Goal: Communication & Community: Share content

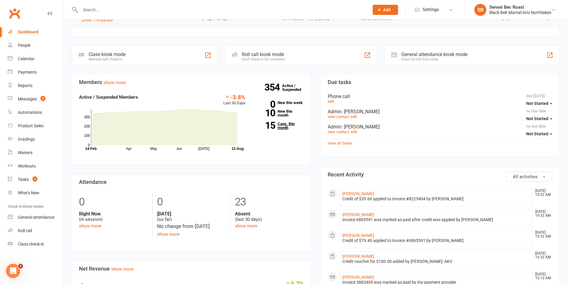
click at [283, 122] on link "15 Canx. this month" at bounding box center [279, 126] width 50 height 8
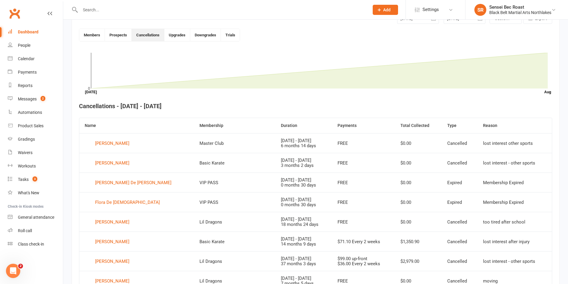
scroll to position [163, 0]
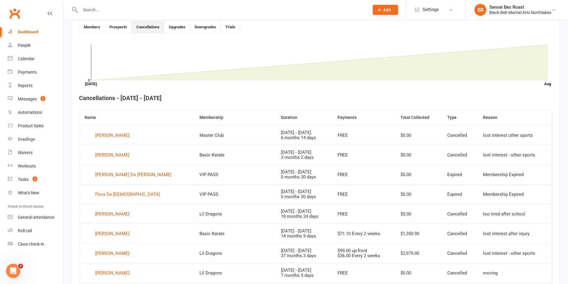
click at [291, 99] on h4 "Cancellations - [DATE] - [DATE]" at bounding box center [315, 98] width 473 height 7
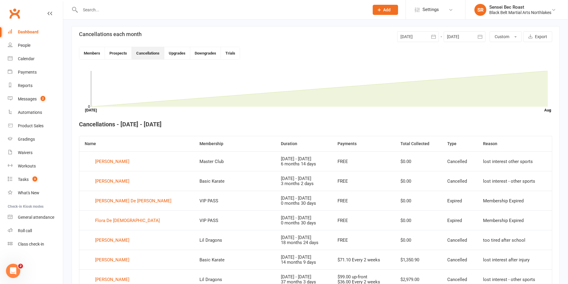
scroll to position [103, 0]
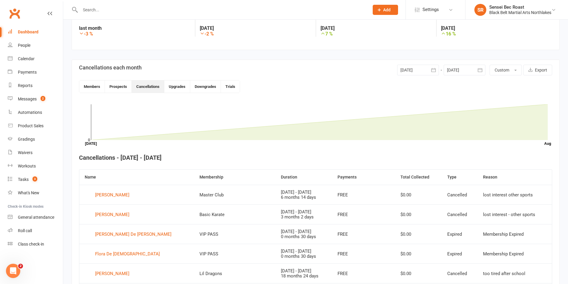
click at [413, 72] on div at bounding box center [418, 70] width 42 height 11
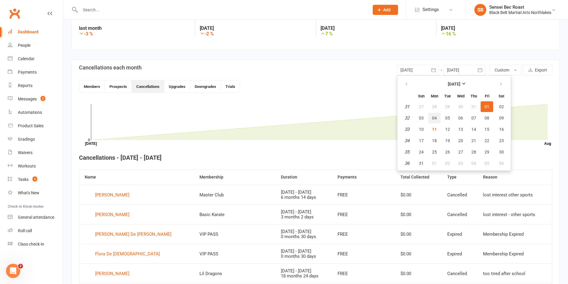
click at [438, 121] on button "04" at bounding box center [434, 118] width 13 height 11
type input "[DATE]"
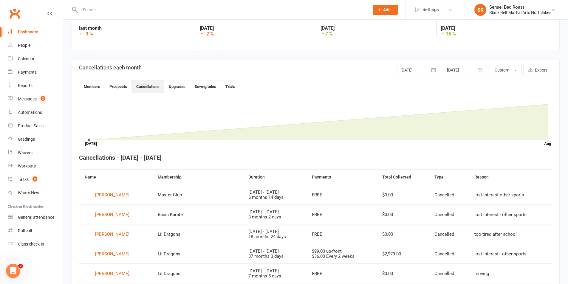
click at [456, 70] on div at bounding box center [465, 70] width 42 height 11
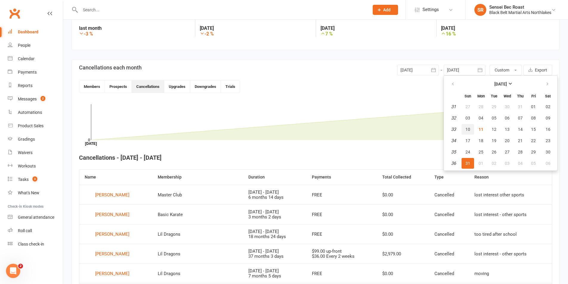
click at [468, 129] on span "10" at bounding box center [468, 129] width 5 height 5
type input "[DATE]"
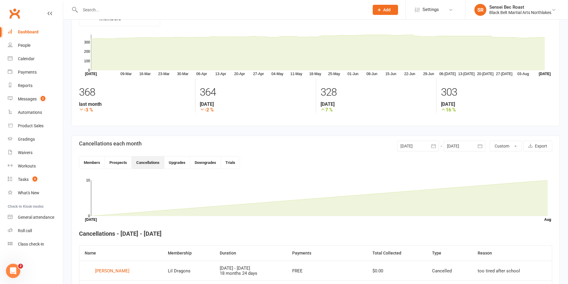
scroll to position [0, 0]
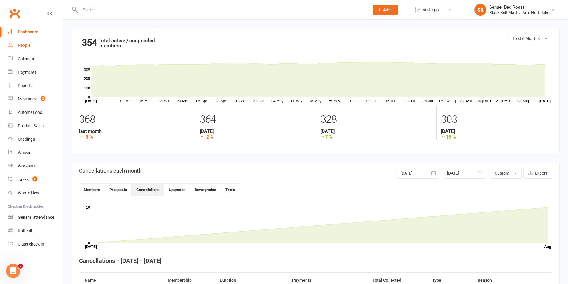
click at [23, 44] on div "People" at bounding box center [24, 45] width 13 height 5
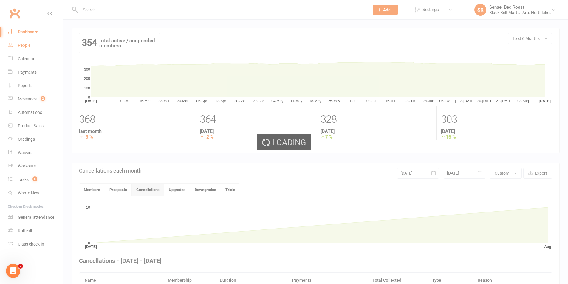
select select "50"
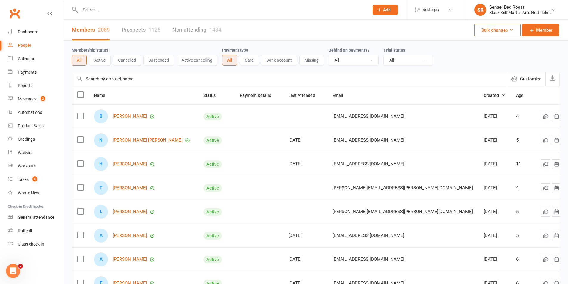
click at [154, 60] on button "Suspended" at bounding box center [158, 60] width 31 height 11
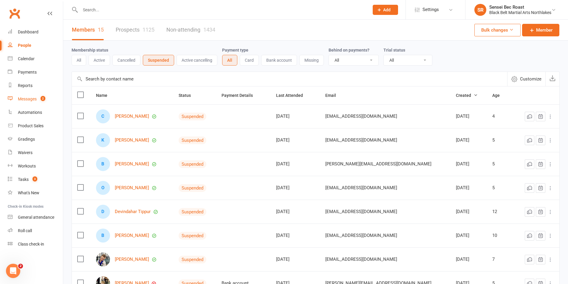
click at [31, 103] on link "Messages 2" at bounding box center [35, 98] width 55 height 13
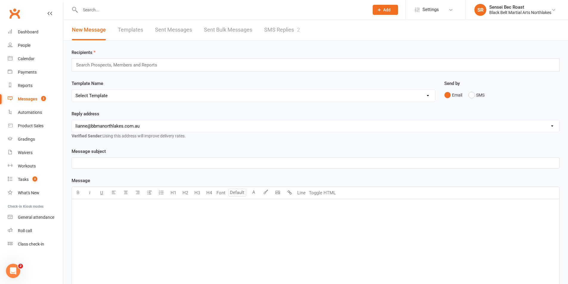
click at [147, 126] on select "[EMAIL_ADDRESS][DOMAIN_NAME] [PERSON_NAME][EMAIL_ADDRESS][DOMAIN_NAME] [EMAIL_A…" at bounding box center [316, 126] width 488 height 12
select select "2"
click at [72, 120] on select "[EMAIL_ADDRESS][DOMAIN_NAME] [PERSON_NAME][EMAIL_ADDRESS][DOMAIN_NAME] [EMAIL_A…" at bounding box center [316, 126] width 488 height 12
click at [125, 96] on select "Select Template [Email] 2 week trial promo [Email] END OF EOFY SALE FOR MEMBERS…" at bounding box center [253, 96] width 363 height 12
select select "120"
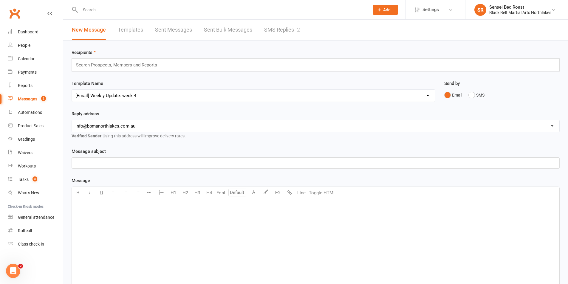
click at [72, 90] on select "Select Template [Email] 2 week trial promo [Email] END OF EOFY SALE FOR MEMBERS…" at bounding box center [253, 96] width 363 height 12
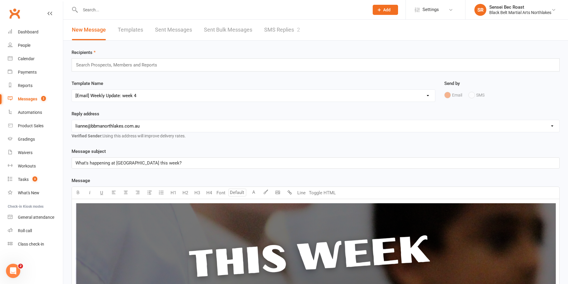
click at [175, 127] on select "[EMAIL_ADDRESS][DOMAIN_NAME] [PERSON_NAME][EMAIL_ADDRESS][DOMAIN_NAME] [EMAIL_A…" at bounding box center [316, 126] width 488 height 12
select select "2"
click at [72, 120] on select "[EMAIL_ADDRESS][DOMAIN_NAME] [PERSON_NAME][EMAIL_ADDRESS][DOMAIN_NAME] [EMAIL_A…" at bounding box center [316, 126] width 488 height 12
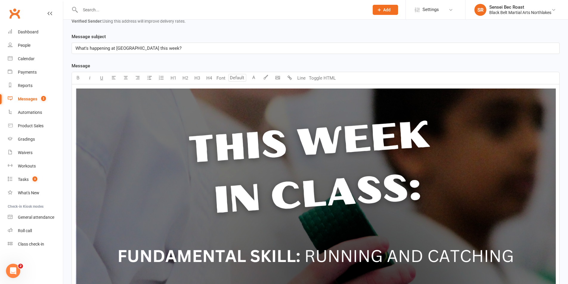
scroll to position [119, 0]
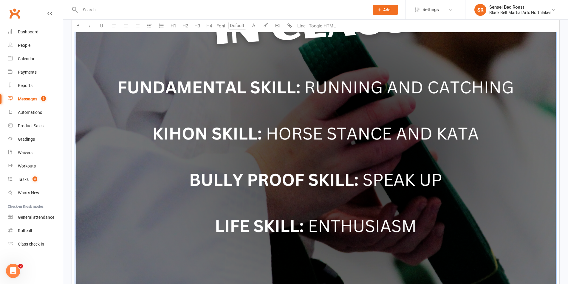
scroll to position [209, 0]
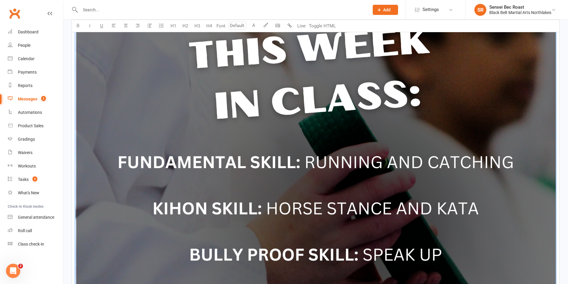
click at [234, 124] on img "To enrich screen reader interactions, please activate Accessibility in Grammarl…" at bounding box center [315, 235] width 481 height 481
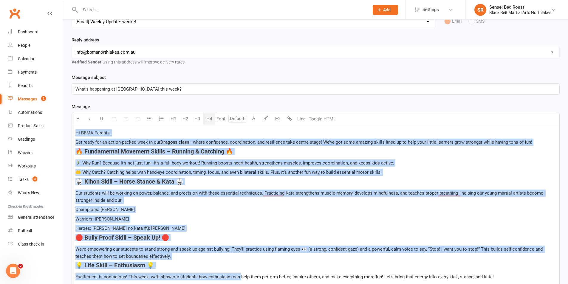
scroll to position [192, 0]
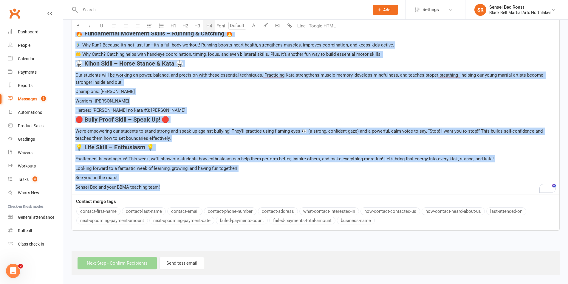
drag, startPoint x: 74, startPoint y: 141, endPoint x: 253, endPoint y: 296, distance: 236.9
click at [253, 284] on html "Prospect Member Non-attending contact Class / event Appointment Grading event T…" at bounding box center [284, 46] width 568 height 476
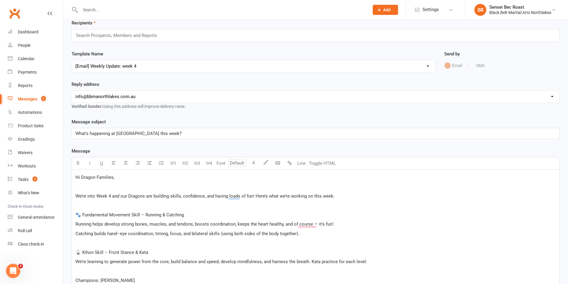
scroll to position [89, 0]
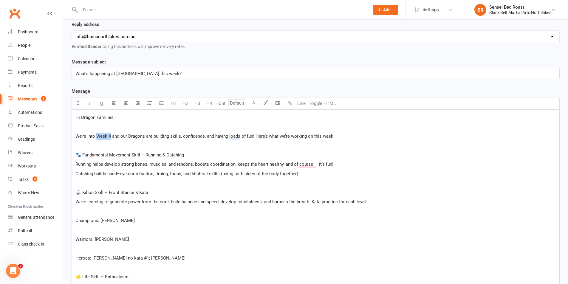
drag, startPoint x: 97, startPoint y: 138, endPoint x: 110, endPoint y: 137, distance: 12.8
click at [110, 137] on span "We’re into Week 4 and our Dragons are building skills, confidence, and having l…" at bounding box center [204, 136] width 259 height 5
drag, startPoint x: 189, startPoint y: 155, endPoint x: 82, endPoint y: 156, distance: 107.1
click at [82, 156] on p "🐾 Fundamental Movement Skill – Running & Catching" at bounding box center [315, 155] width 481 height 7
drag, startPoint x: 150, startPoint y: 192, endPoint x: 79, endPoint y: 192, distance: 71.0
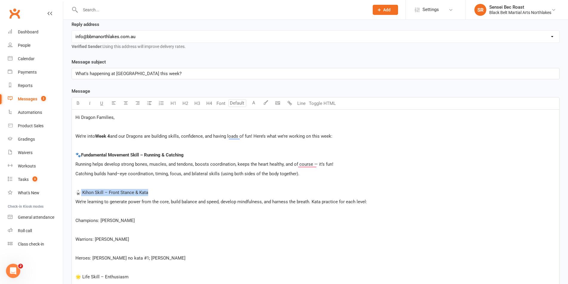
click at [79, 192] on p "🥋 Kihon Skill – Front Stance & Kata" at bounding box center [315, 192] width 481 height 7
click at [80, 185] on p "﻿" at bounding box center [315, 183] width 481 height 7
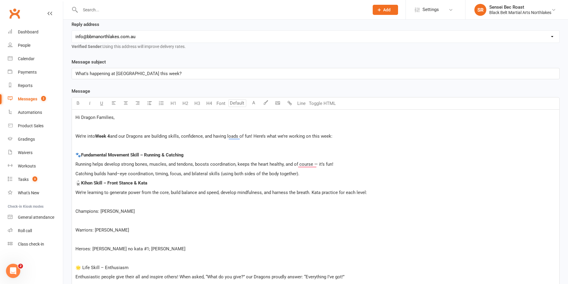
click at [88, 203] on p "﻿" at bounding box center [315, 201] width 481 height 7
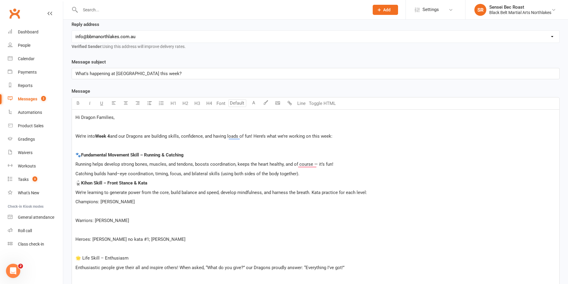
click at [84, 212] on p "﻿" at bounding box center [315, 211] width 481 height 7
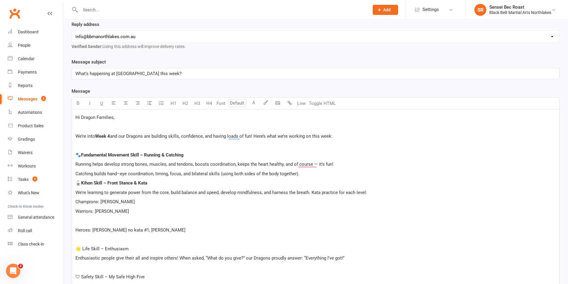
click at [80, 220] on p "﻿" at bounding box center [315, 220] width 481 height 7
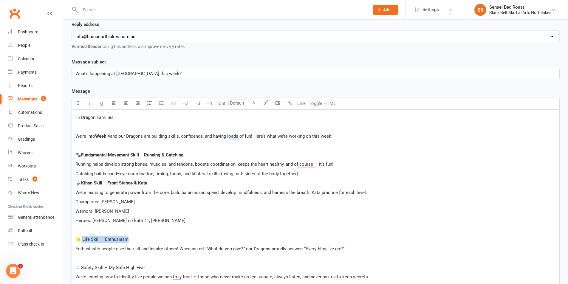
drag, startPoint x: 116, startPoint y: 242, endPoint x: 83, endPoint y: 243, distance: 33.1
click at [83, 243] on p "🌟 Life Skill – Enthusiasm" at bounding box center [315, 239] width 481 height 7
click at [86, 231] on p "﻿" at bounding box center [315, 230] width 481 height 7
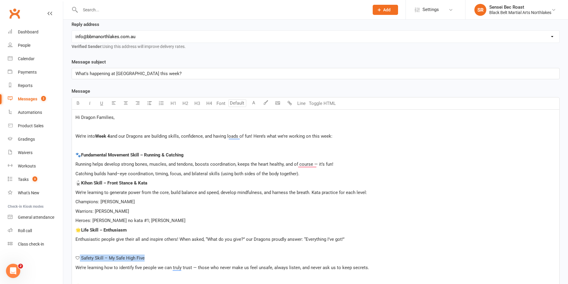
drag, startPoint x: 147, startPoint y: 257, endPoint x: 78, endPoint y: 259, distance: 68.7
click at [78, 259] on p "🛡 Safety Skill – My Safe High Five" at bounding box center [315, 258] width 481 height 7
click at [85, 250] on p "﻿" at bounding box center [315, 249] width 481 height 7
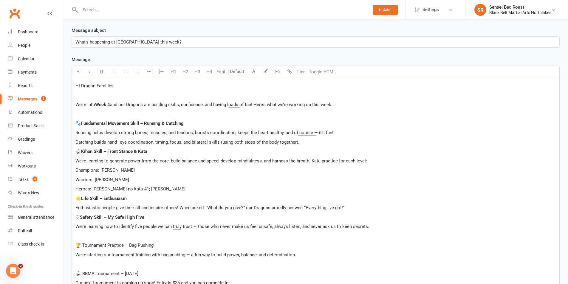
scroll to position [179, 0]
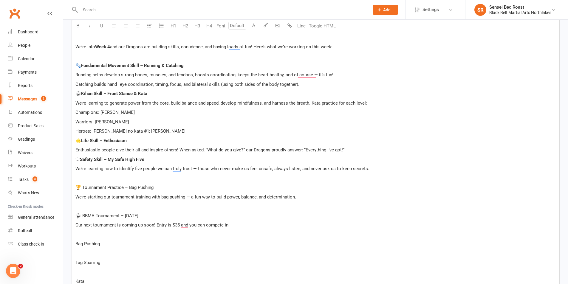
click at [107, 206] on p "﻿" at bounding box center [315, 206] width 481 height 7
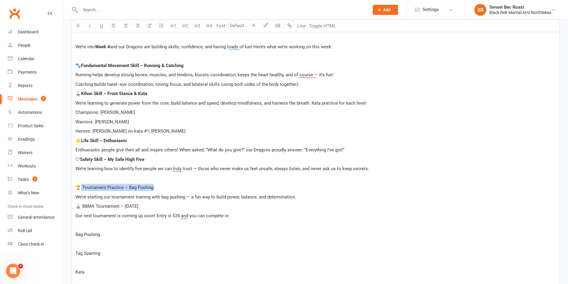
drag, startPoint x: 163, startPoint y: 189, endPoint x: 81, endPoint y: 190, distance: 82.3
click at [81, 190] on p "🏆 Tournament Practice – Bag Pushing" at bounding box center [315, 187] width 481 height 7
click at [89, 228] on p "﻿" at bounding box center [315, 225] width 481 height 7
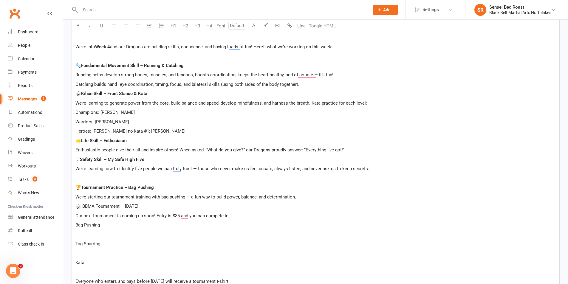
click at [86, 239] on div "Hi Dragon Families, ﻿ We’re into Week 4 and our Dragons are building skills, co…" at bounding box center [316, 187] width 488 height 335
click at [114, 247] on div "Hi Dragon Families, ﻿ We’re into Week 4 and our Dragons are building skills, co…" at bounding box center [316, 187] width 488 height 335
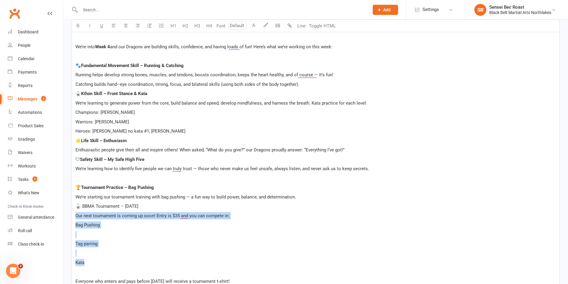
drag, startPoint x: 110, startPoint y: 264, endPoint x: 76, endPoint y: 217, distance: 58.1
click at [76, 217] on div "Hi Dragon Families, ﻿ We’re into Week 4 and our Dragons are building skills, co…" at bounding box center [316, 187] width 488 height 335
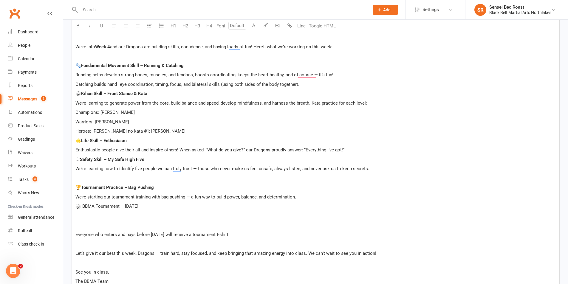
click at [184, 208] on p "🥋 BBMA Tournament – [DATE]" at bounding box center [315, 206] width 481 height 7
drag, startPoint x: 243, startPoint y: 235, endPoint x: 74, endPoint y: 234, distance: 168.6
click at [74, 234] on div "Hi Dragon Families, ﻿ We’re into Week 4 and our Dragons are building skills, co…" at bounding box center [316, 164] width 488 height 288
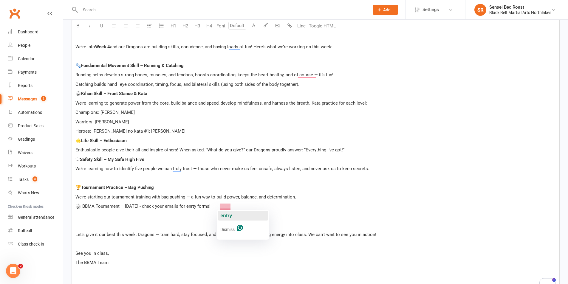
click at [225, 214] on span "entry" at bounding box center [226, 215] width 12 height 5
click at [135, 219] on p "﻿" at bounding box center [315, 215] width 481 height 7
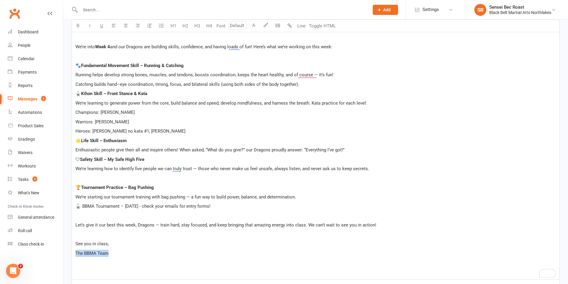
drag, startPoint x: 81, startPoint y: 254, endPoint x: 72, endPoint y: 254, distance: 9.3
click at [72, 254] on div "Hi Dragon Families, ﻿ We’re into Week 4 and our Dragons are building skills, co…" at bounding box center [316, 150] width 488 height 260
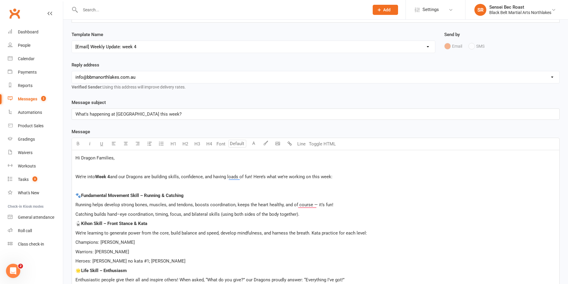
scroll to position [30, 0]
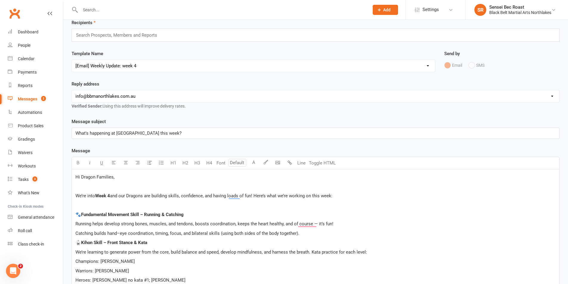
click at [75, 177] on span "Hi Dragon Families," at bounding box center [94, 177] width 39 height 5
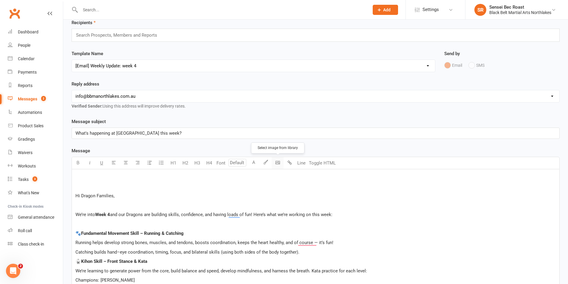
click at [277, 165] on body "Prospect Member Non-attending contact Class / event Appointment Grading event T…" at bounding box center [284, 250] width 568 height 557
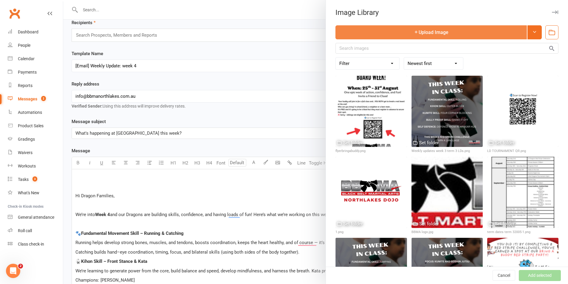
click at [406, 36] on button "Upload Image" at bounding box center [432, 32] width 192 height 14
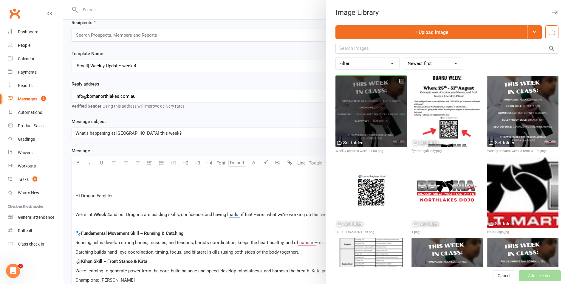
click at [380, 107] on div at bounding box center [371, 111] width 71 height 71
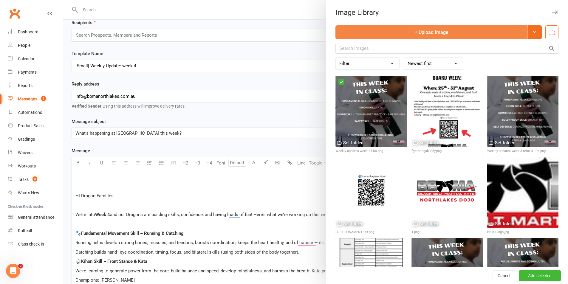
click at [426, 30] on button "Upload Image" at bounding box center [432, 32] width 192 height 14
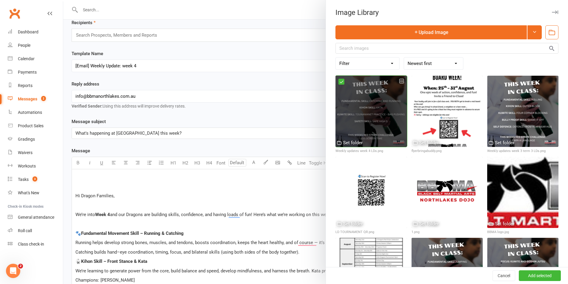
click at [373, 124] on div at bounding box center [371, 111] width 71 height 71
click at [381, 119] on div at bounding box center [371, 111] width 71 height 71
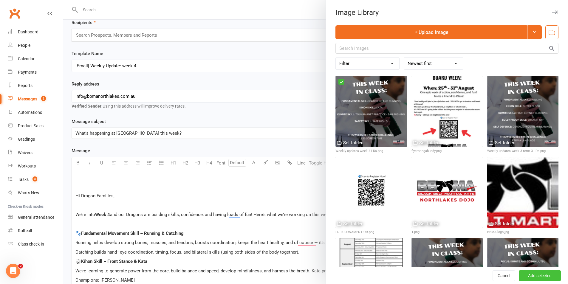
click at [532, 273] on button "Add selected" at bounding box center [540, 276] width 42 height 11
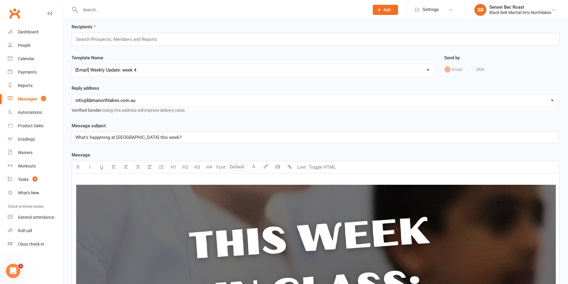
scroll to position [0, 0]
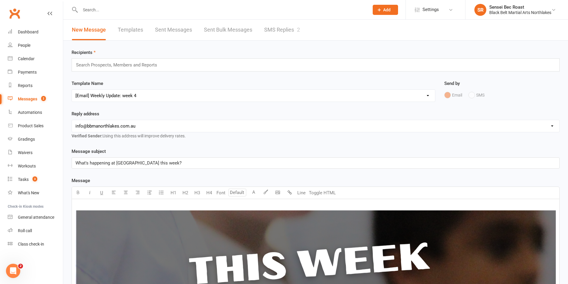
click at [156, 63] on input "text" at bounding box center [118, 65] width 87 height 8
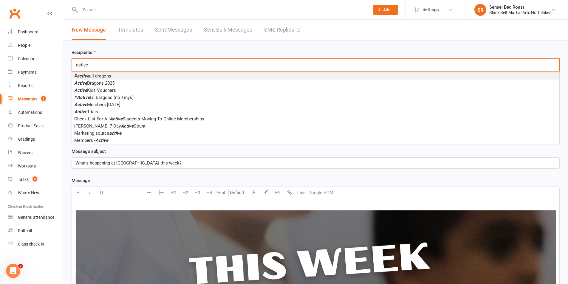
type input "active"
click at [150, 76] on li "# active all dragons" at bounding box center [316, 75] width 488 height 7
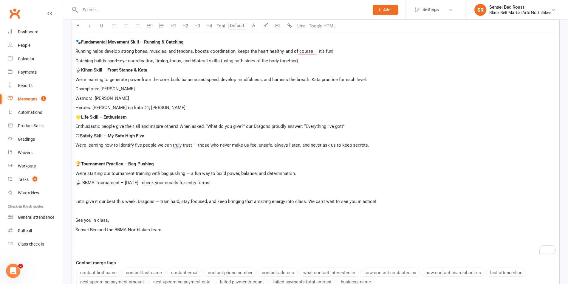
scroll to position [774, 0]
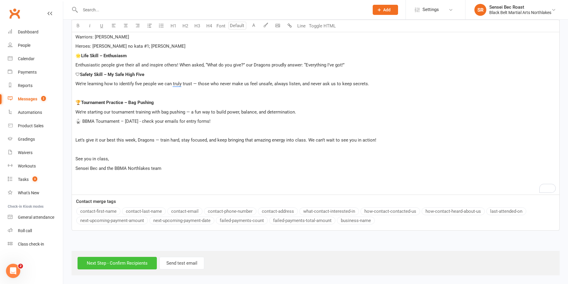
click at [127, 264] on input "Next Step - Confirm Recipients" at bounding box center [117, 263] width 79 height 13
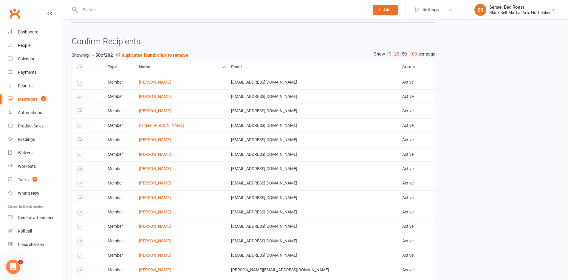
scroll to position [925, 0]
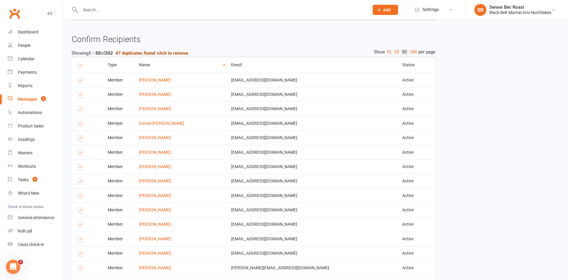
click at [174, 50] on strong "47 duplicates found: click to remove" at bounding box center [151, 52] width 73 height 5
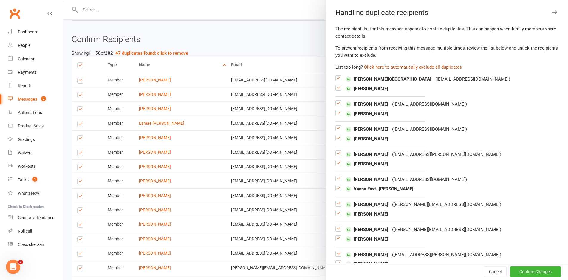
click at [401, 66] on button "Click here to automatically exclude all duplicates" at bounding box center [413, 67] width 98 height 7
click at [520, 271] on button "Confirm Changes" at bounding box center [535, 271] width 51 height 11
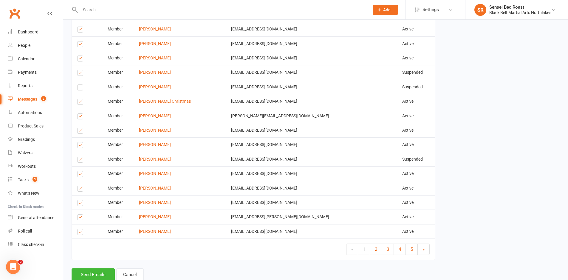
scroll to position [1499, 0]
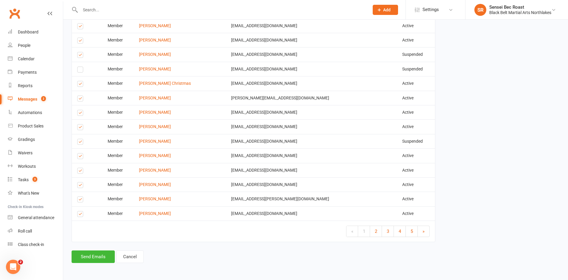
click at [81, 215] on label at bounding box center [81, 215] width 8 height 0
click at [81, 211] on input "checkbox" at bounding box center [79, 211] width 4 height 0
click at [92, 256] on button "Send Emails" at bounding box center [93, 256] width 43 height 13
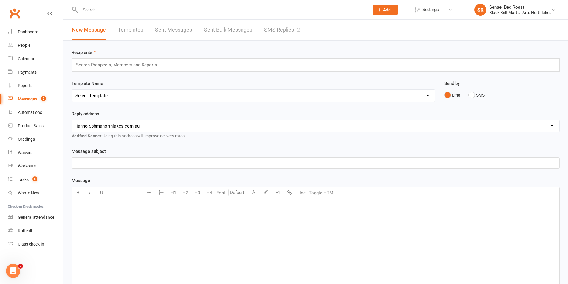
click at [113, 219] on div "﻿" at bounding box center [316, 243] width 488 height 89
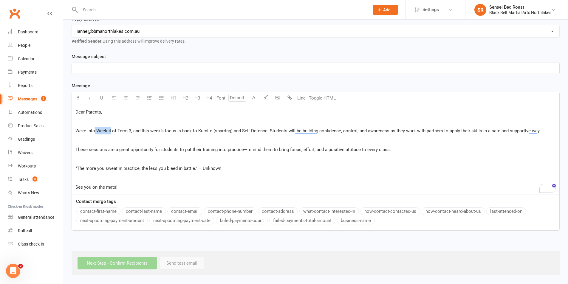
drag, startPoint x: 95, startPoint y: 132, endPoint x: 111, endPoint y: 132, distance: 15.2
click at [111, 132] on span "We’re into Week 4 of Term 3, and this week’s focus is back to Kumite (sparring)…" at bounding box center [307, 130] width 465 height 5
drag, startPoint x: 196, startPoint y: 132, endPoint x: 266, endPoint y: 132, distance: 70.1
click at [266, 132] on span "of Term 3, and this week’s focus is back to Kumite (sparring) and Self Defence.…" at bounding box center [324, 130] width 429 height 5
click at [120, 188] on p "See you on the mats!" at bounding box center [315, 187] width 481 height 7
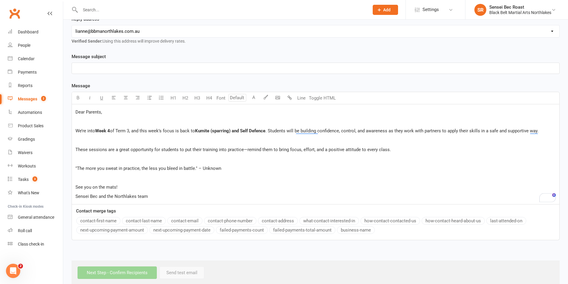
click at [75, 111] on div "Dear Parents, ﻿ We’re into Week 4 of Term 3, and this week’s focus is back to K…" at bounding box center [316, 154] width 488 height 100
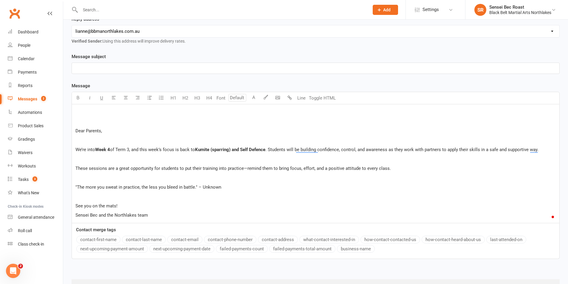
click at [91, 114] on p "﻿" at bounding box center [315, 112] width 481 height 7
click at [277, 98] on body "Prospect Member Non-attending contact Class / event Appointment Grading event T…" at bounding box center [284, 105] width 568 height 397
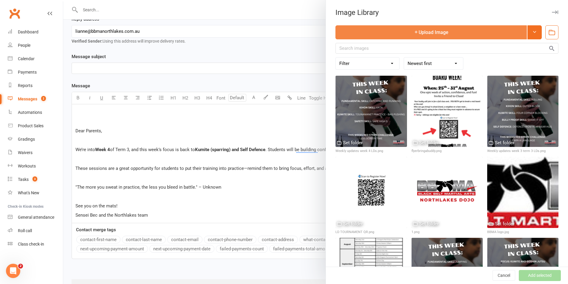
click at [381, 34] on button "Upload Image" at bounding box center [432, 32] width 192 height 14
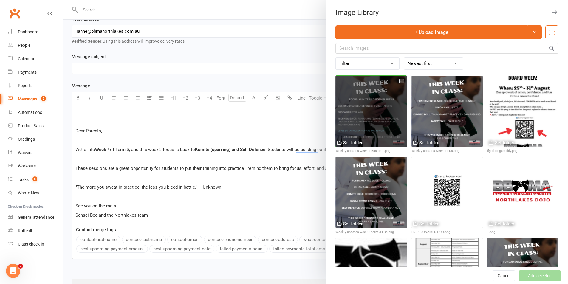
click at [375, 112] on div at bounding box center [371, 111] width 71 height 71
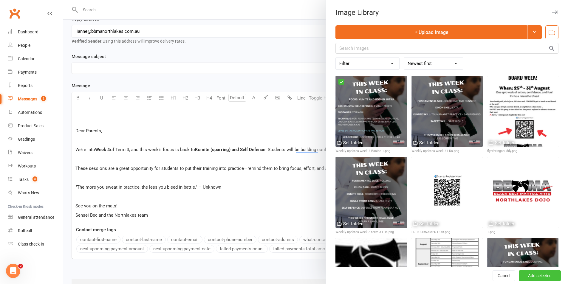
click at [538, 275] on button "Add selected" at bounding box center [540, 276] width 42 height 11
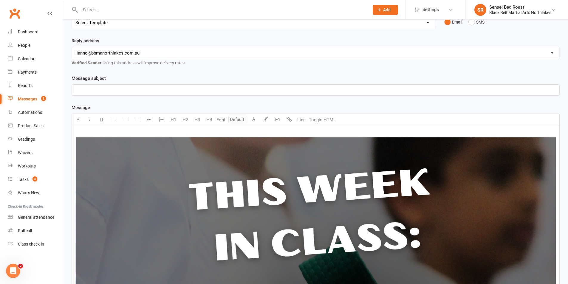
scroll to position [0, 0]
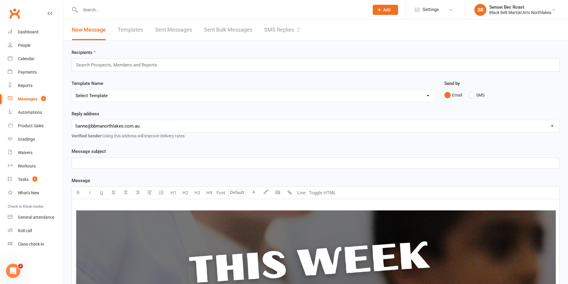
click at [156, 166] on p "﻿" at bounding box center [315, 163] width 481 height 7
click at [180, 125] on select "[EMAIL_ADDRESS][DOMAIN_NAME] [PERSON_NAME][EMAIL_ADDRESS][DOMAIN_NAME] [EMAIL_A…" at bounding box center [316, 126] width 488 height 12
select select "2"
click at [72, 120] on select "[EMAIL_ADDRESS][DOMAIN_NAME] [PERSON_NAME][EMAIL_ADDRESS][DOMAIN_NAME] [EMAIL_A…" at bounding box center [316, 126] width 488 height 12
click at [151, 65] on input "text" at bounding box center [118, 65] width 87 height 8
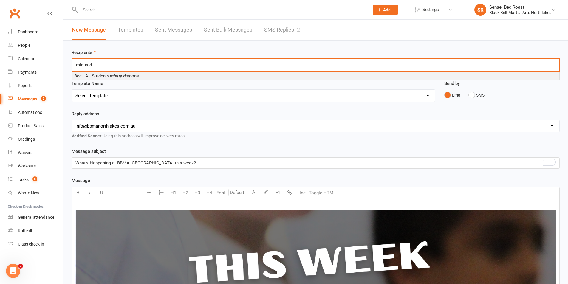
type input "minus d"
click at [147, 76] on li "Bec - All Students minus d ragons" at bounding box center [316, 75] width 488 height 7
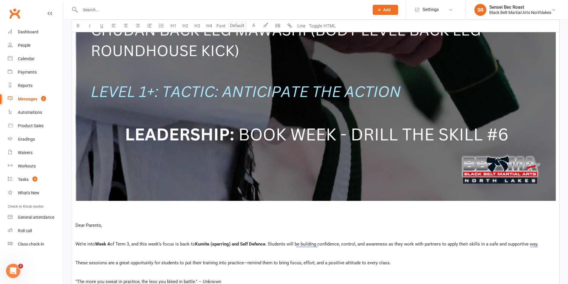
scroll to position [615, 0]
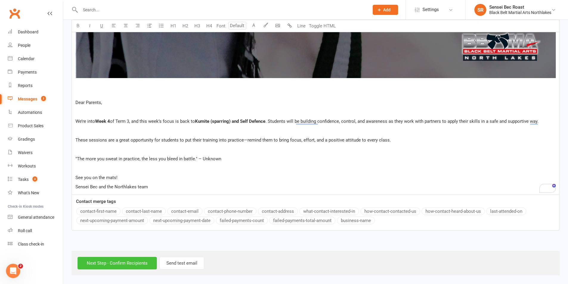
click at [122, 263] on input "Next Step - Confirm Recipients" at bounding box center [117, 263] width 79 height 13
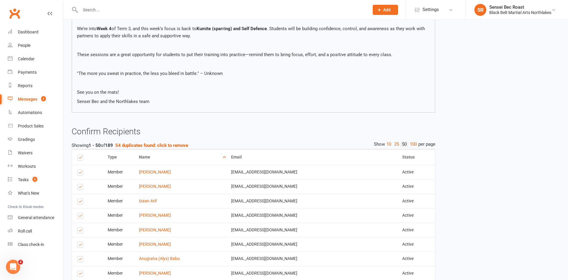
scroll to position [686, 0]
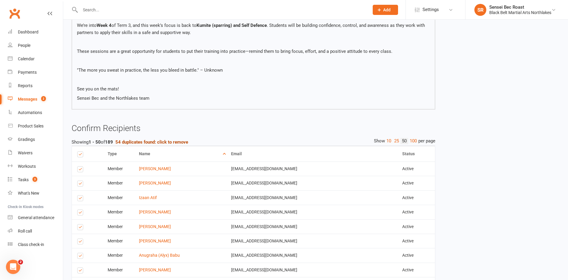
click at [185, 141] on strong "54 duplicates found: click to remove" at bounding box center [151, 141] width 73 height 5
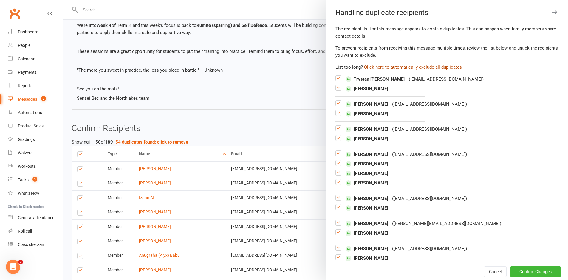
click at [407, 67] on button "Click here to automatically exclude all duplicates" at bounding box center [413, 67] width 98 height 7
click at [513, 271] on button "Confirm Changes" at bounding box center [535, 271] width 51 height 11
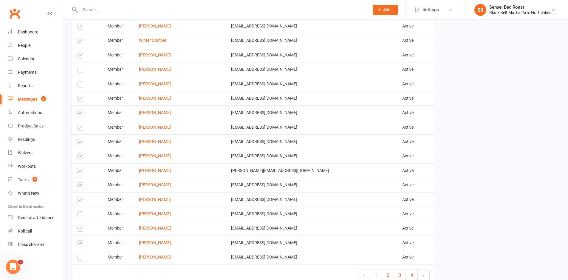
scroll to position [1349, 0]
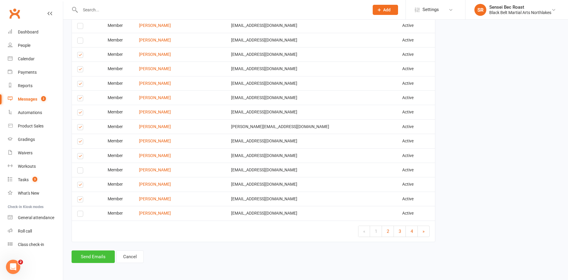
click at [94, 253] on button "Send Emails" at bounding box center [93, 256] width 43 height 13
